Goal: Task Accomplishment & Management: Manage account settings

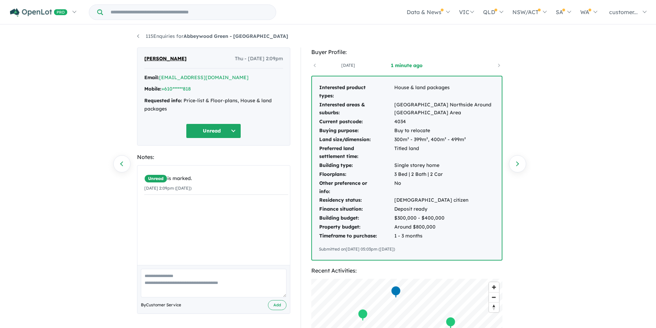
click at [180, 58] on div "Marg Ryan Thu - 19/06/2025, 2:09pm" at bounding box center [213, 62] width 139 height 14
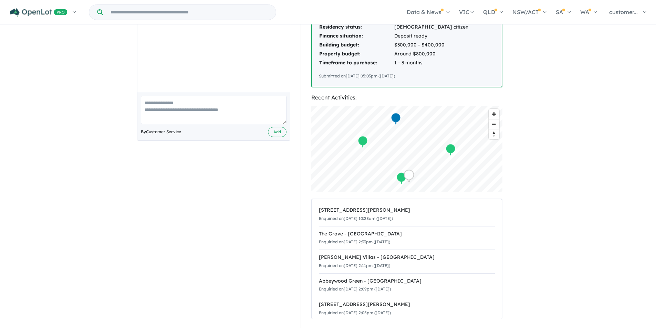
scroll to position [207, 0]
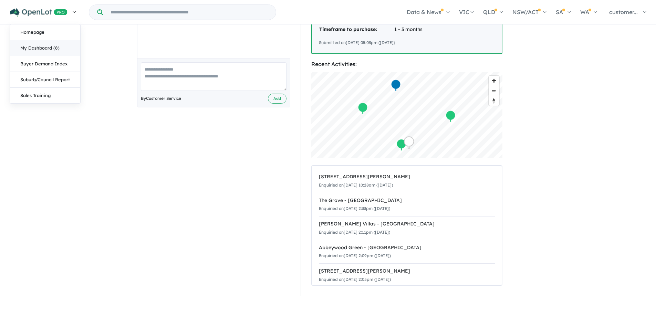
click at [53, 49] on link "My Dashboard (8)" at bounding box center [45, 48] width 70 height 16
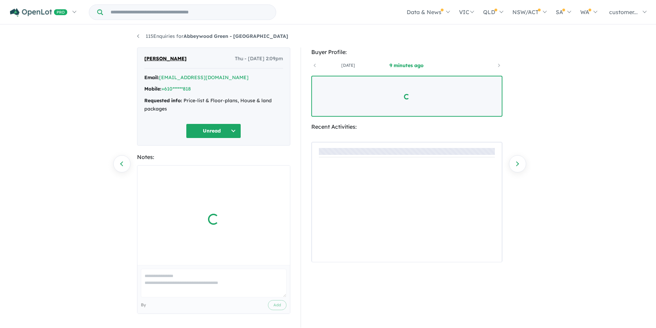
scroll to position [1, 0]
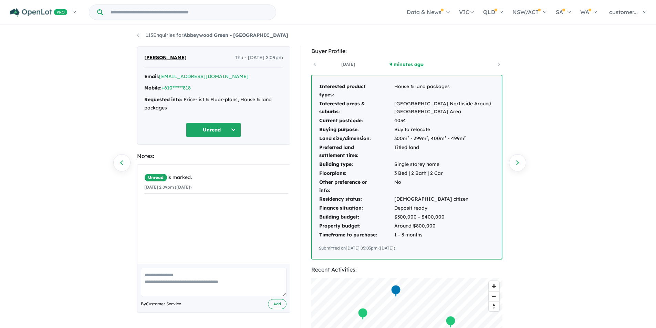
click at [165, 59] on span "[PERSON_NAME]" at bounding box center [165, 58] width 42 height 8
click at [167, 58] on span "[PERSON_NAME]" at bounding box center [165, 58] width 42 height 8
click at [149, 60] on span "[PERSON_NAME]" at bounding box center [165, 58] width 42 height 8
click at [156, 57] on span "[PERSON_NAME]" at bounding box center [165, 58] width 42 height 8
click at [164, 61] on span "[PERSON_NAME]" at bounding box center [165, 58] width 42 height 8
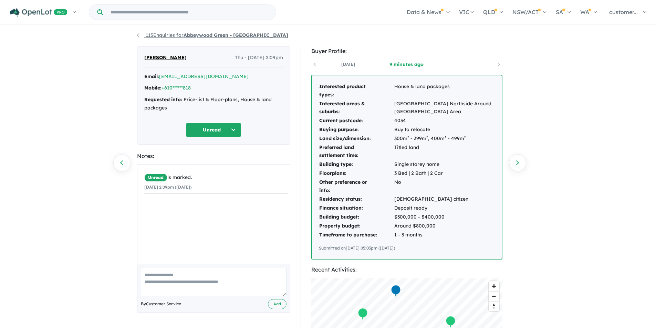
click at [196, 35] on strong "Abbeywood Green - [GEOGRAPHIC_DATA]" at bounding box center [236, 35] width 105 height 6
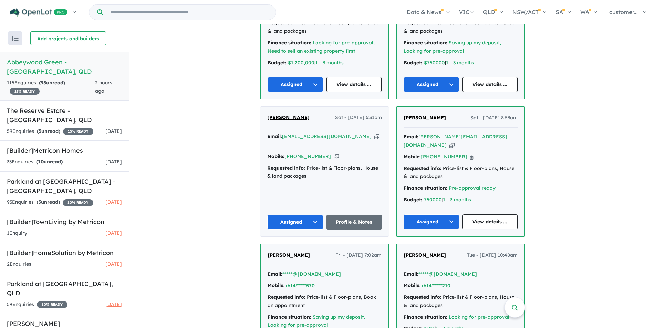
scroll to position [444, 0]
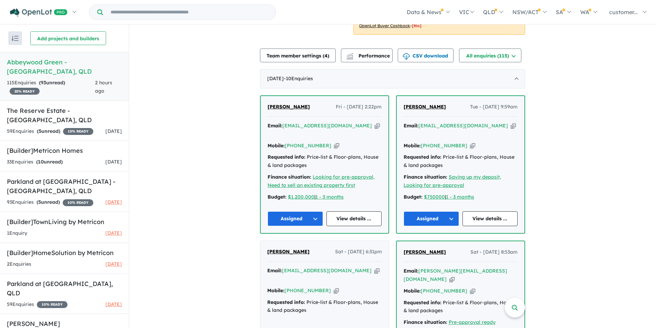
scroll to position [207, 0]
click at [254, 7] on input "Try estate name, suburb, builder or developer" at bounding box center [189, 12] width 170 height 15
paste input "*********"
type input "*********"
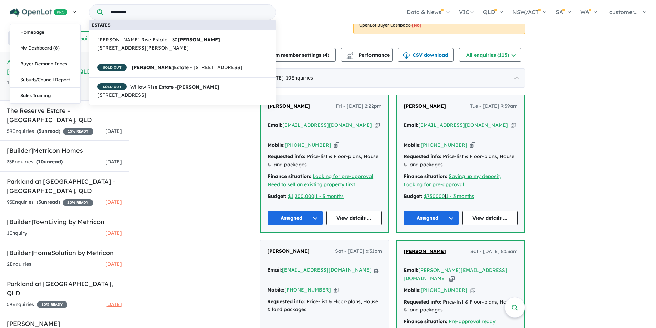
drag, startPoint x: 147, startPoint y: 13, endPoint x: 27, endPoint y: 18, distance: 120.7
click at [31, 12] on nav "Homepage My Dashboard (8) Buyer Demand Index Suburb/Council Report Sales Traini…" at bounding box center [328, 12] width 646 height 24
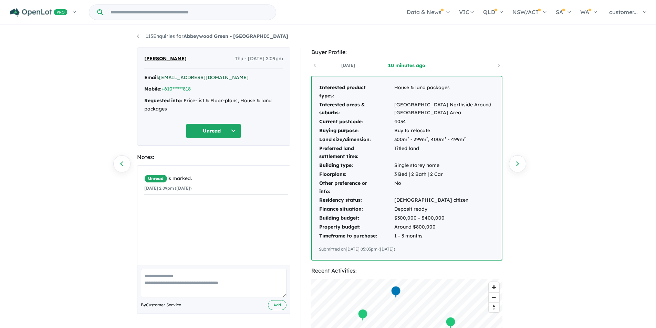
click at [190, 78] on link "[EMAIL_ADDRESS][DOMAIN_NAME]" at bounding box center [204, 77] width 90 height 6
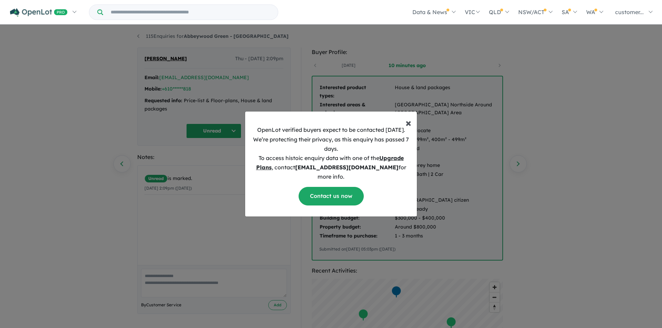
click at [407, 127] on span "×" at bounding box center [408, 123] width 6 height 14
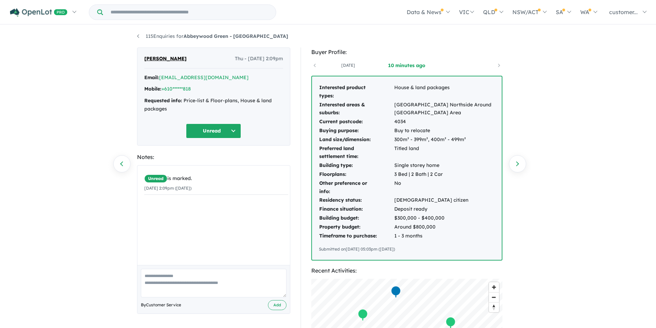
click at [236, 134] on button "Unread" at bounding box center [213, 131] width 55 height 15
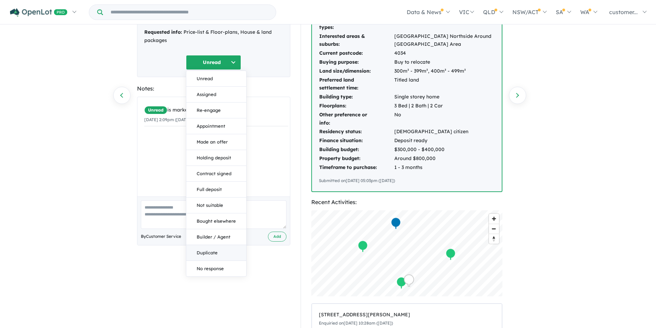
scroll to position [69, 0]
click at [219, 207] on button "Not suitable" at bounding box center [216, 205] width 60 height 16
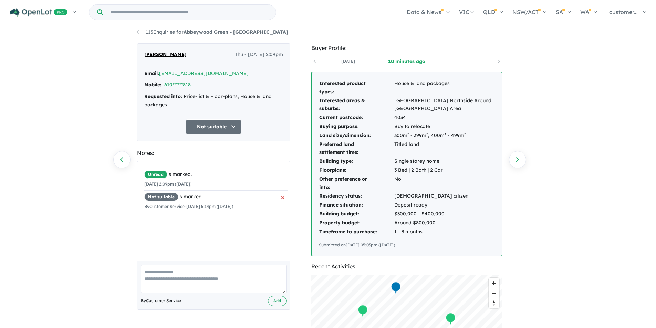
scroll to position [0, 0]
